Goal: Find specific page/section: Find specific page/section

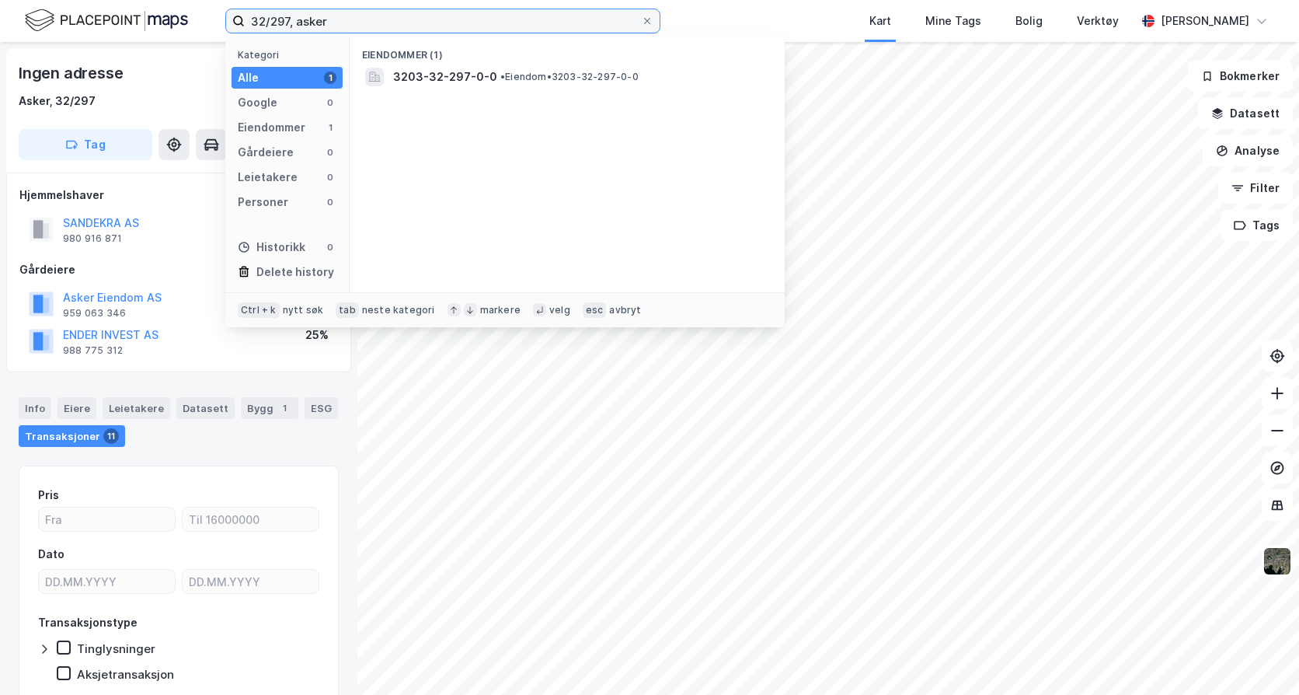
drag, startPoint x: 367, startPoint y: 19, endPoint x: 181, endPoint y: 19, distance: 185.7
click at [181, 19] on div "32/297, asker Kategori Alle 1 Google 0 Eiendommer 1 Gårdeiere 0 Leietakere 0 Pe…" at bounding box center [649, 21] width 1299 height 42
type input "92/61, melhus"
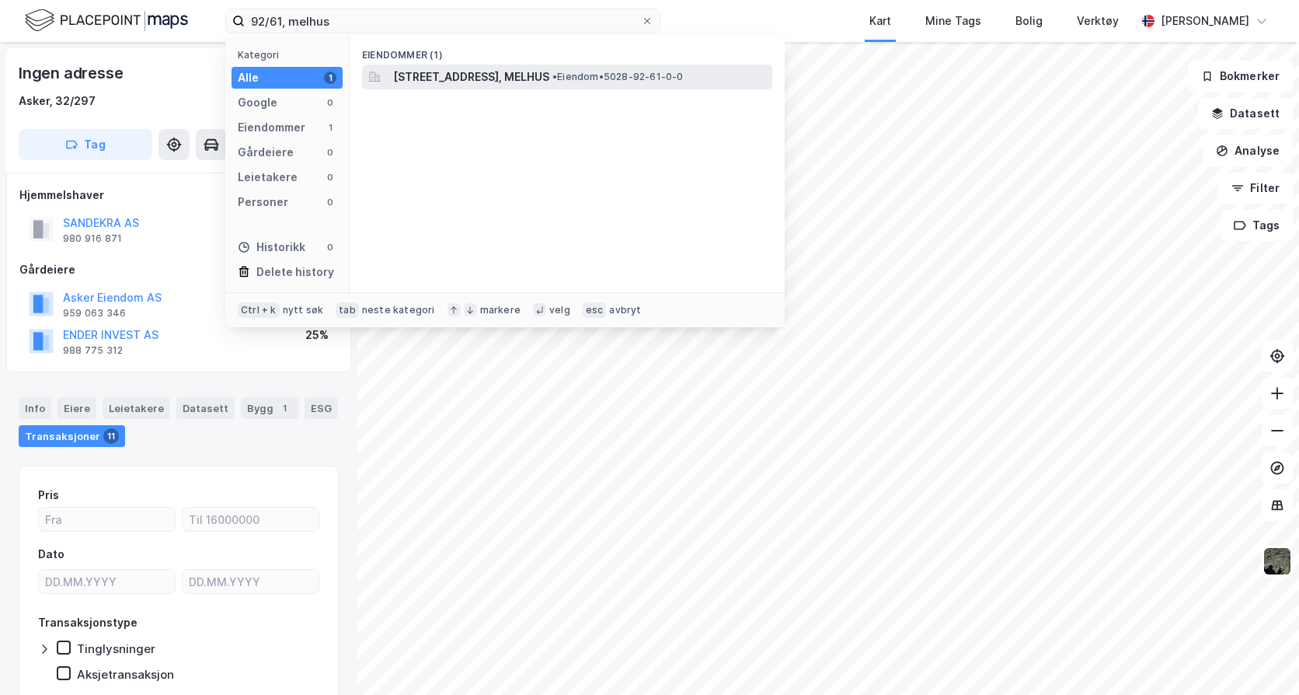
click at [522, 75] on span "[STREET_ADDRESS], MELHUS" at bounding box center [471, 77] width 156 height 19
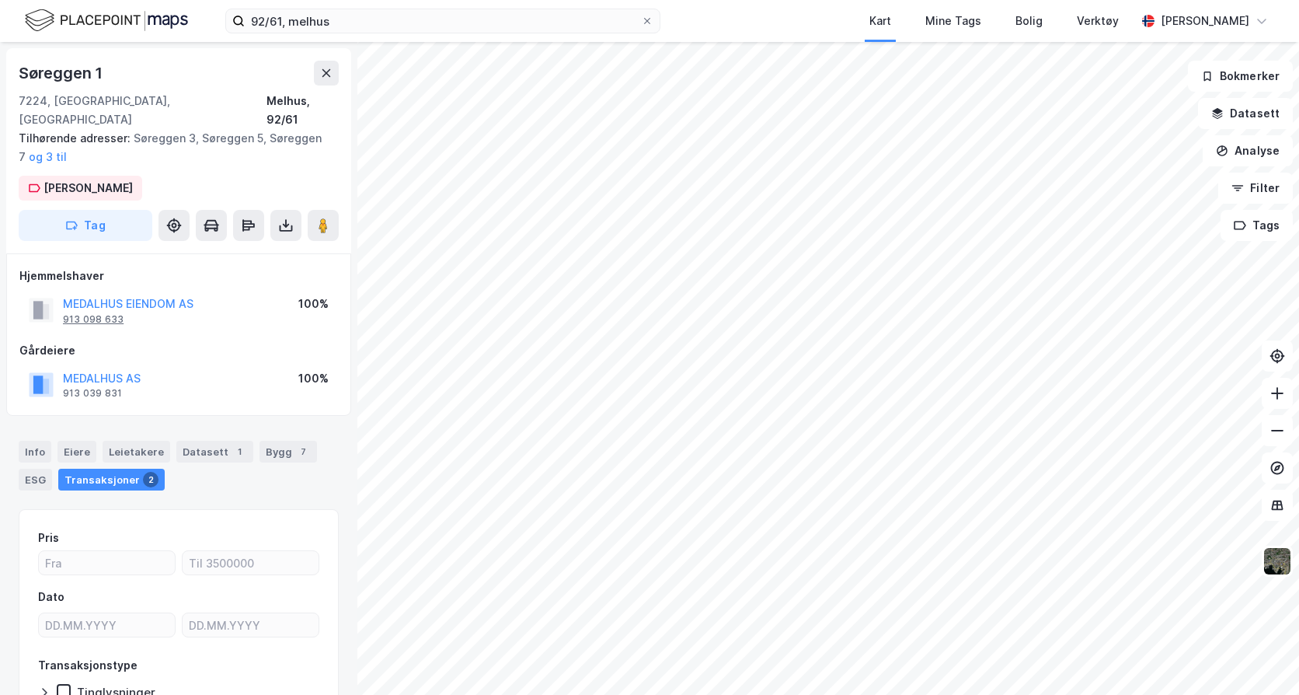
click at [75, 313] on div "913 098 633" at bounding box center [93, 319] width 61 height 12
